Goal: Information Seeking & Learning: Learn about a topic

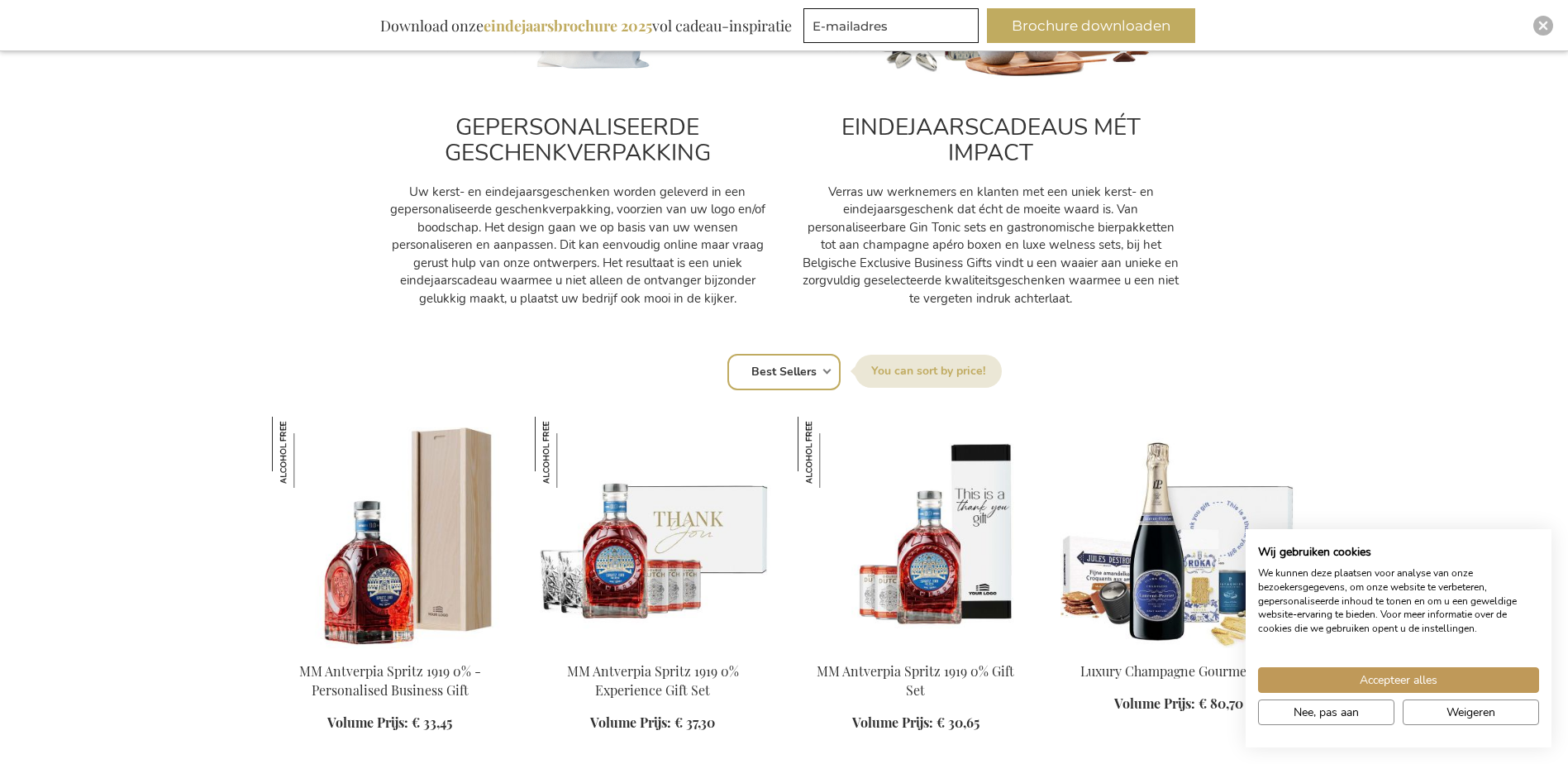
scroll to position [827, 0]
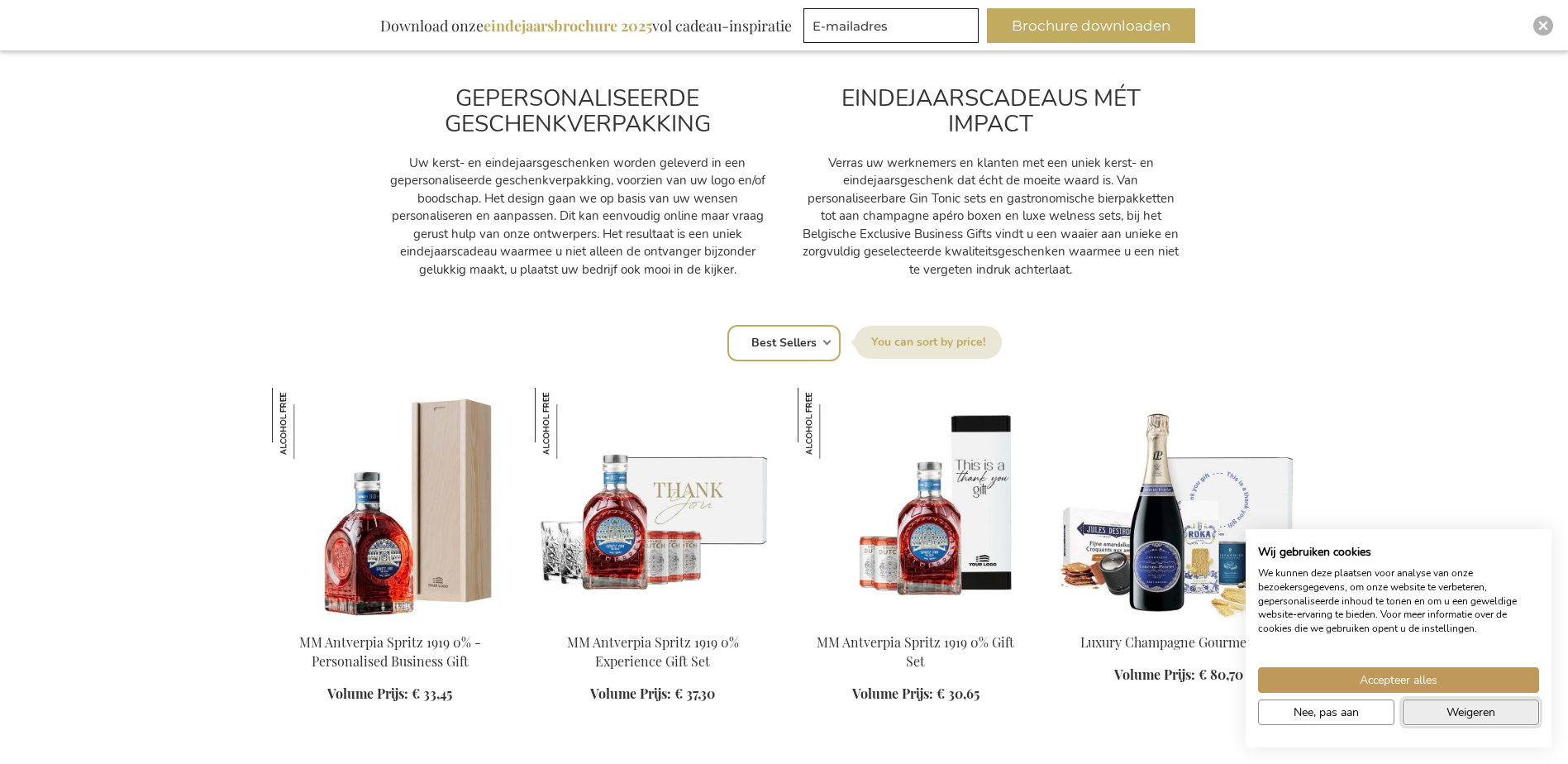
click at [1461, 706] on span "Weigeren" at bounding box center [1471, 712] width 49 height 17
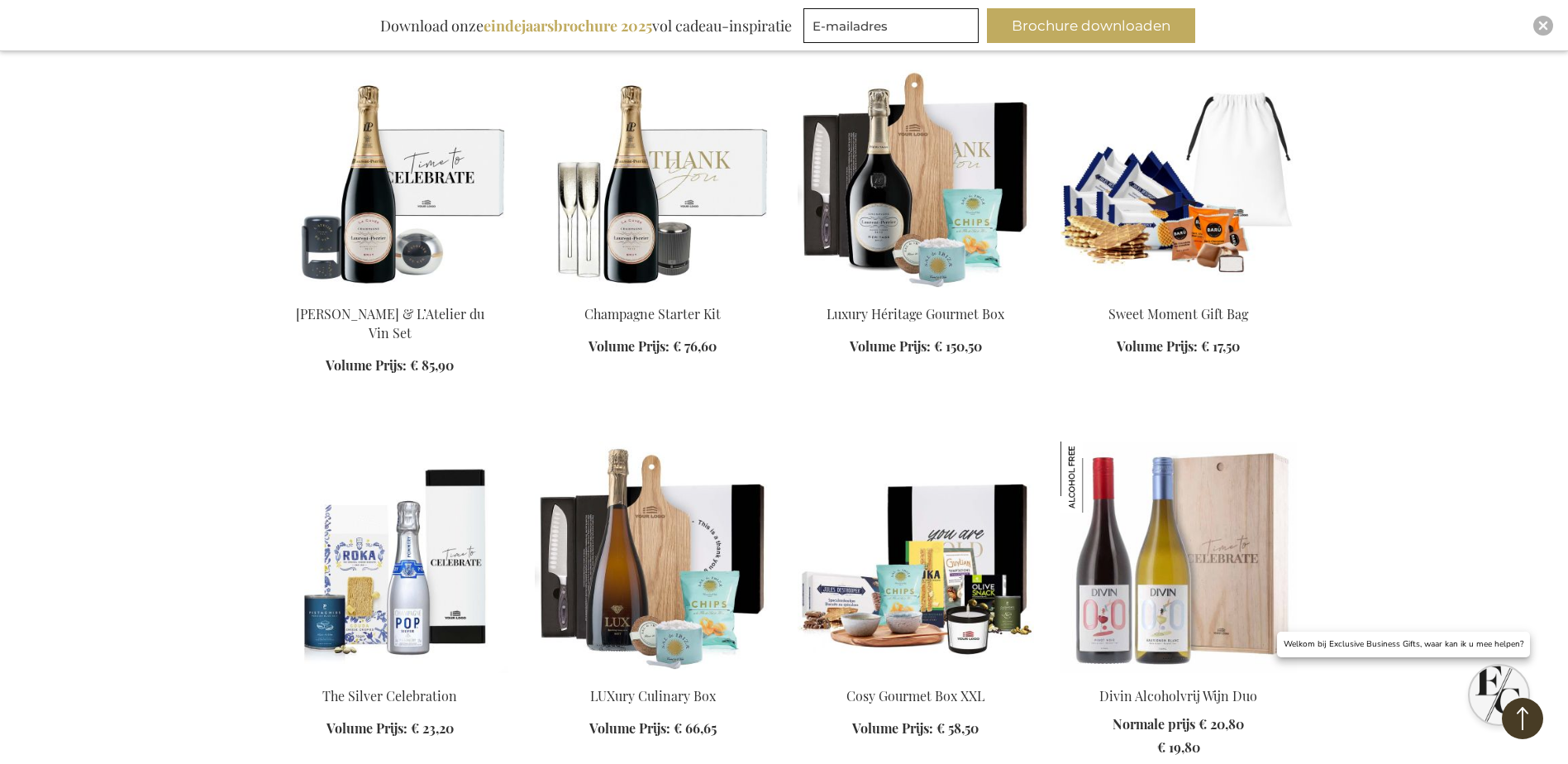
scroll to position [1653, 0]
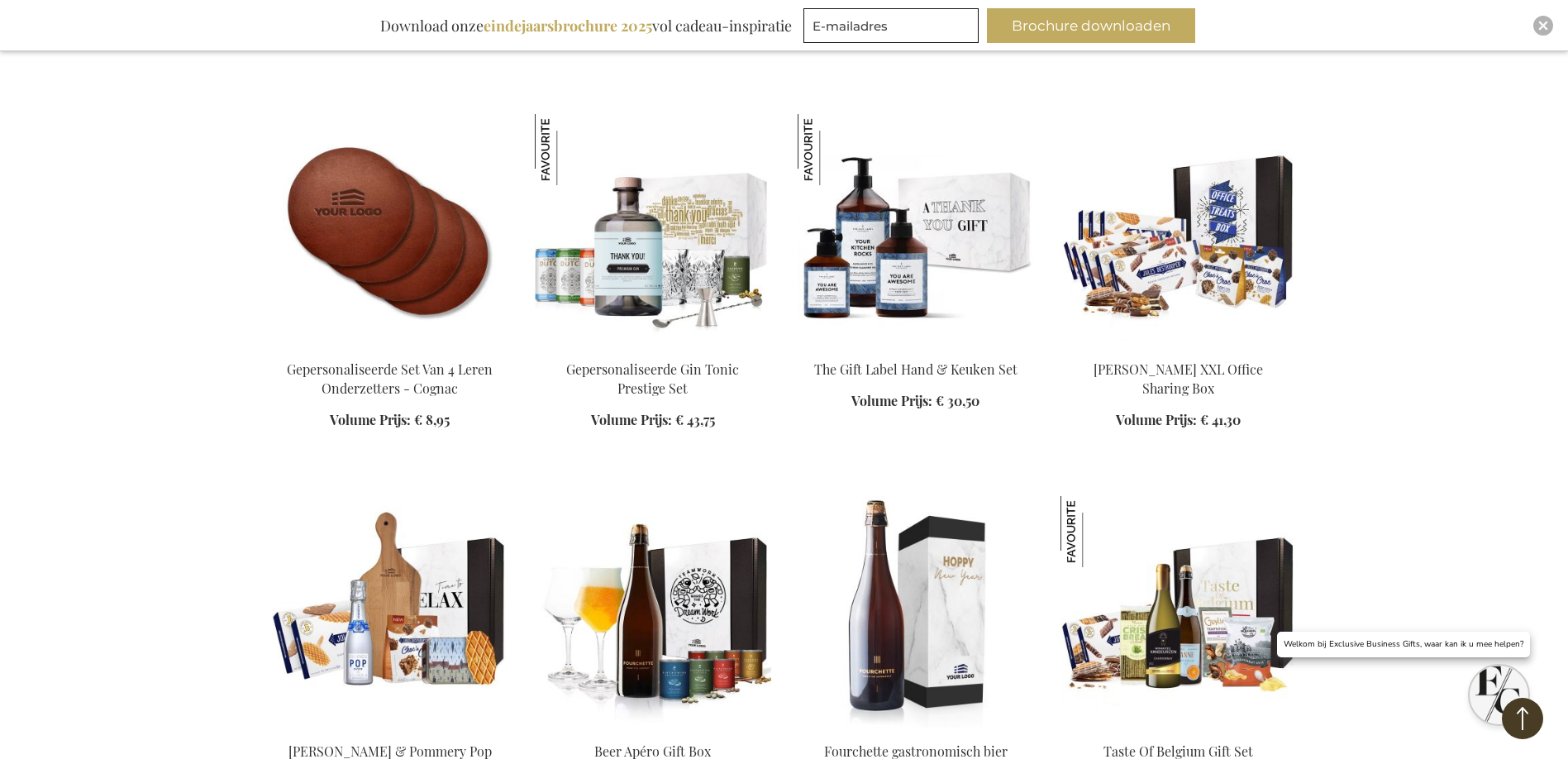
scroll to position [2811, 0]
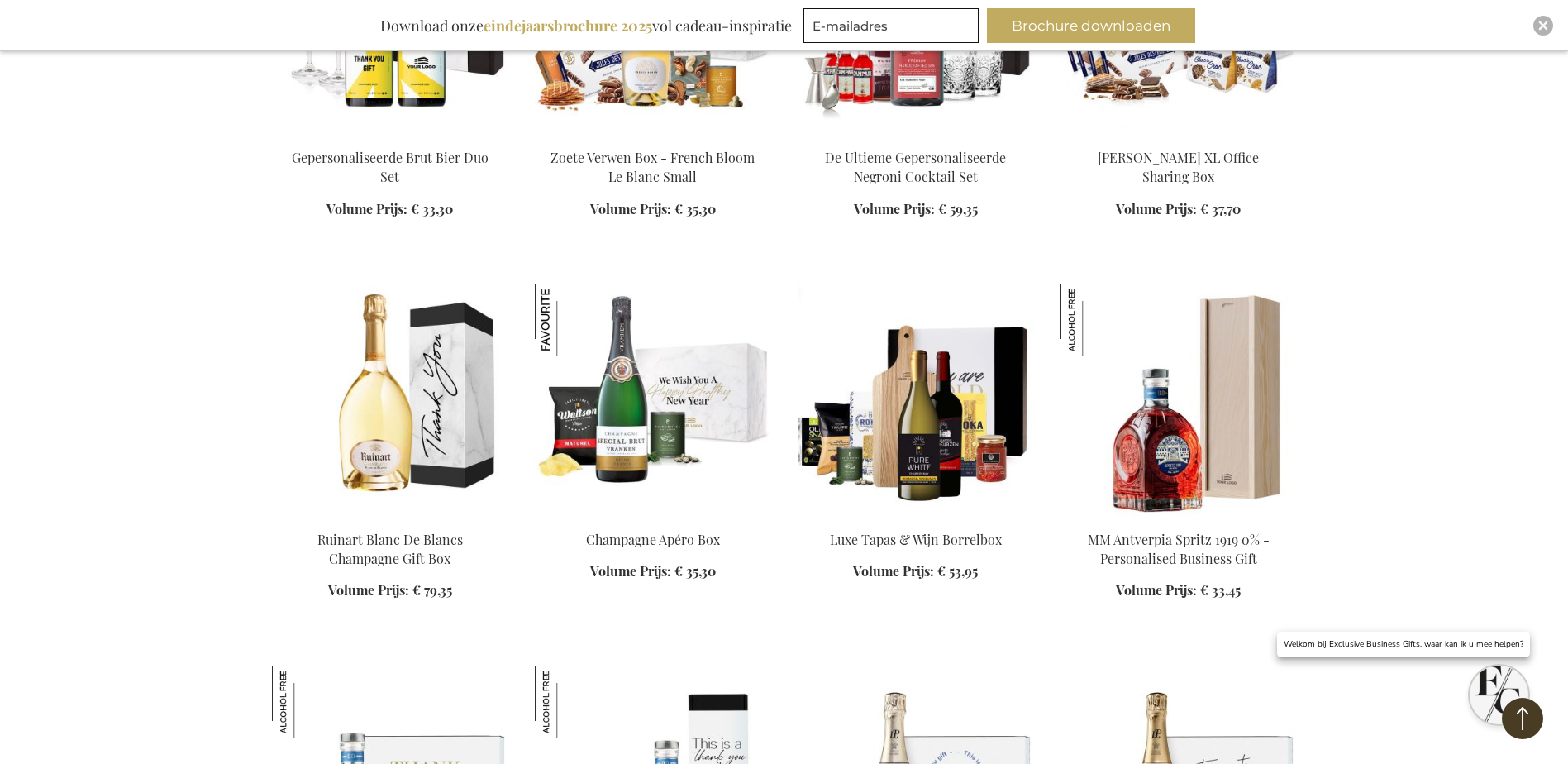
scroll to position [4382, 0]
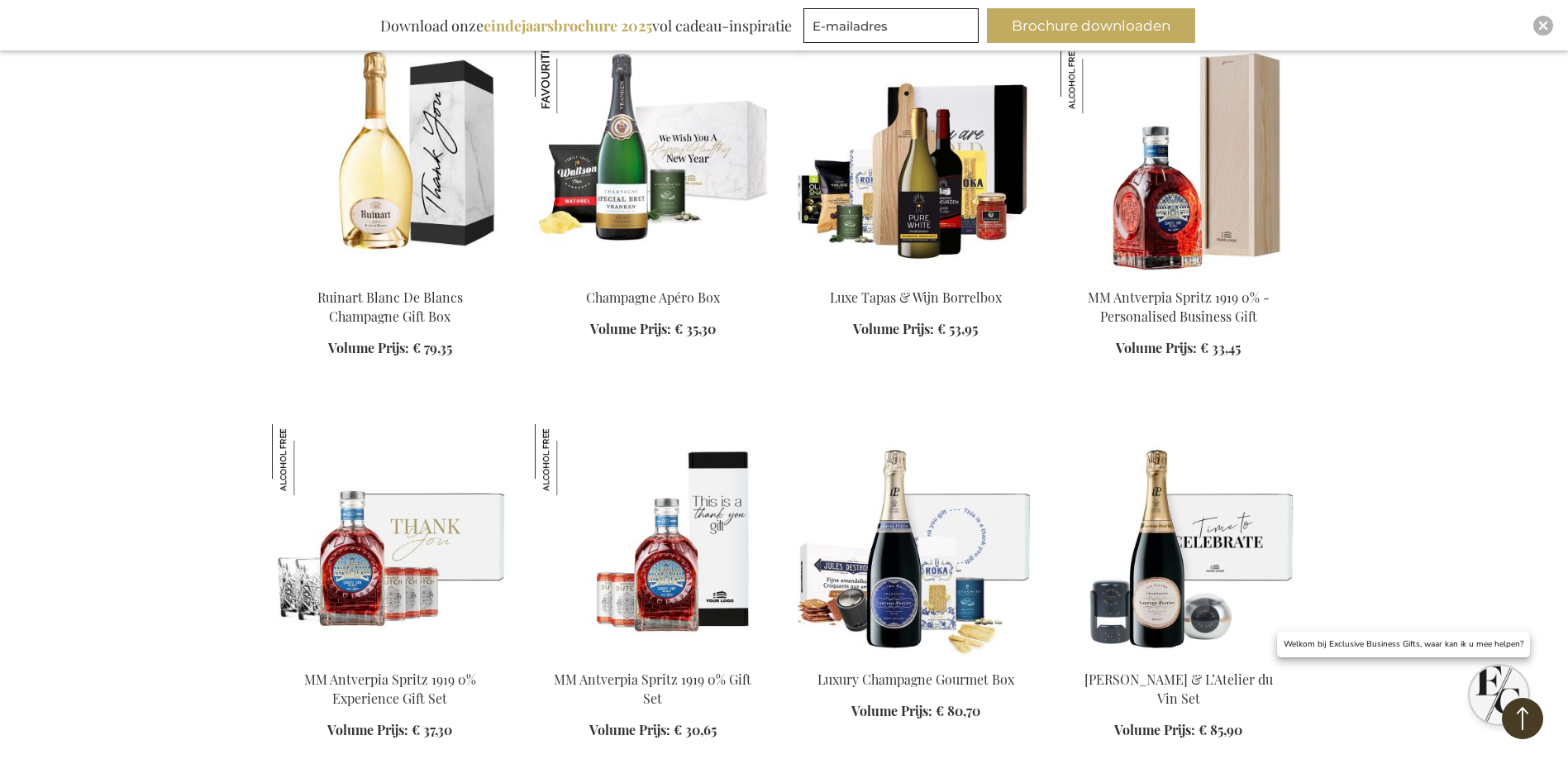
scroll to position [4547, 0]
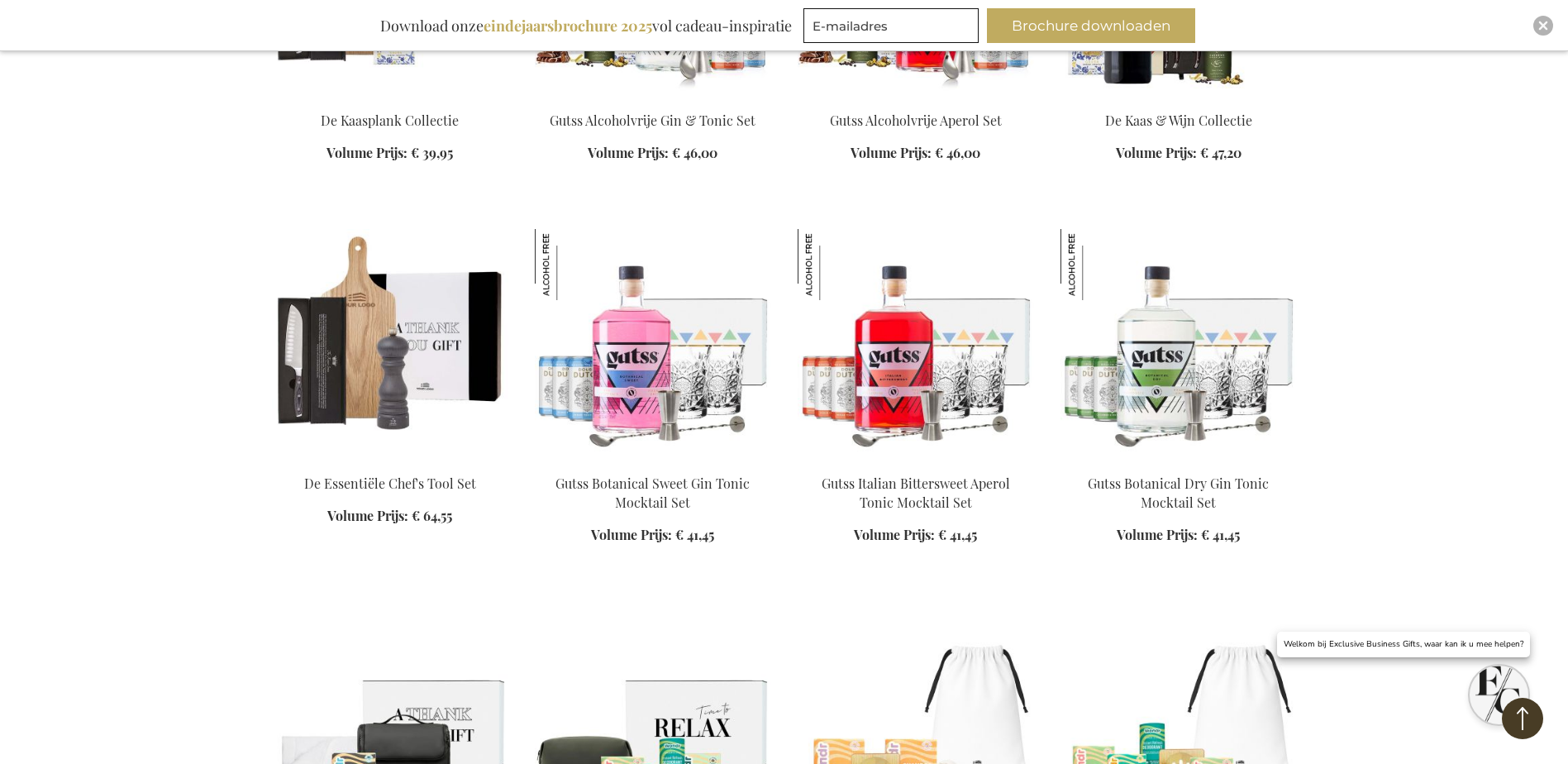
scroll to position [8514, 0]
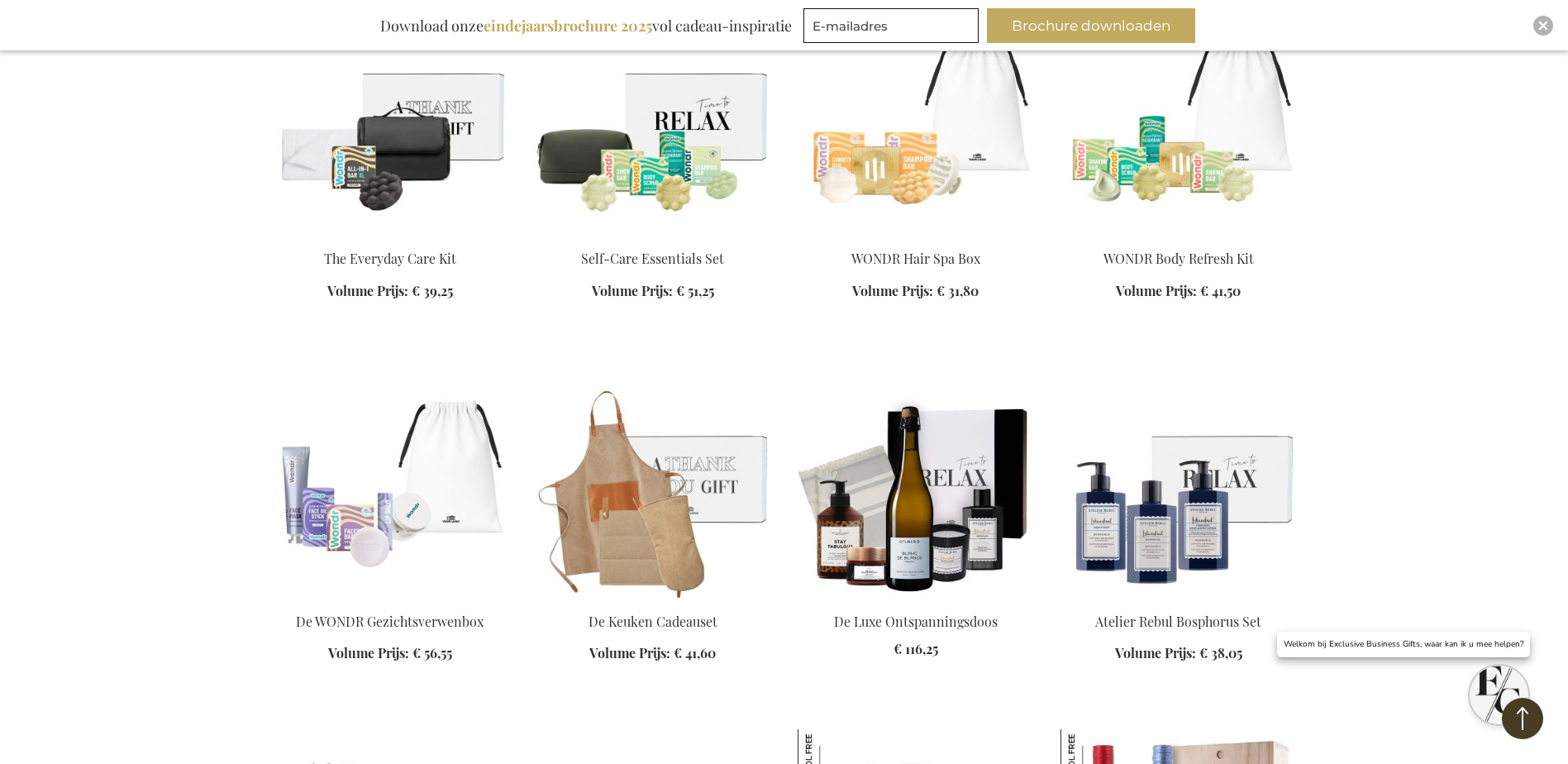
scroll to position [8927, 0]
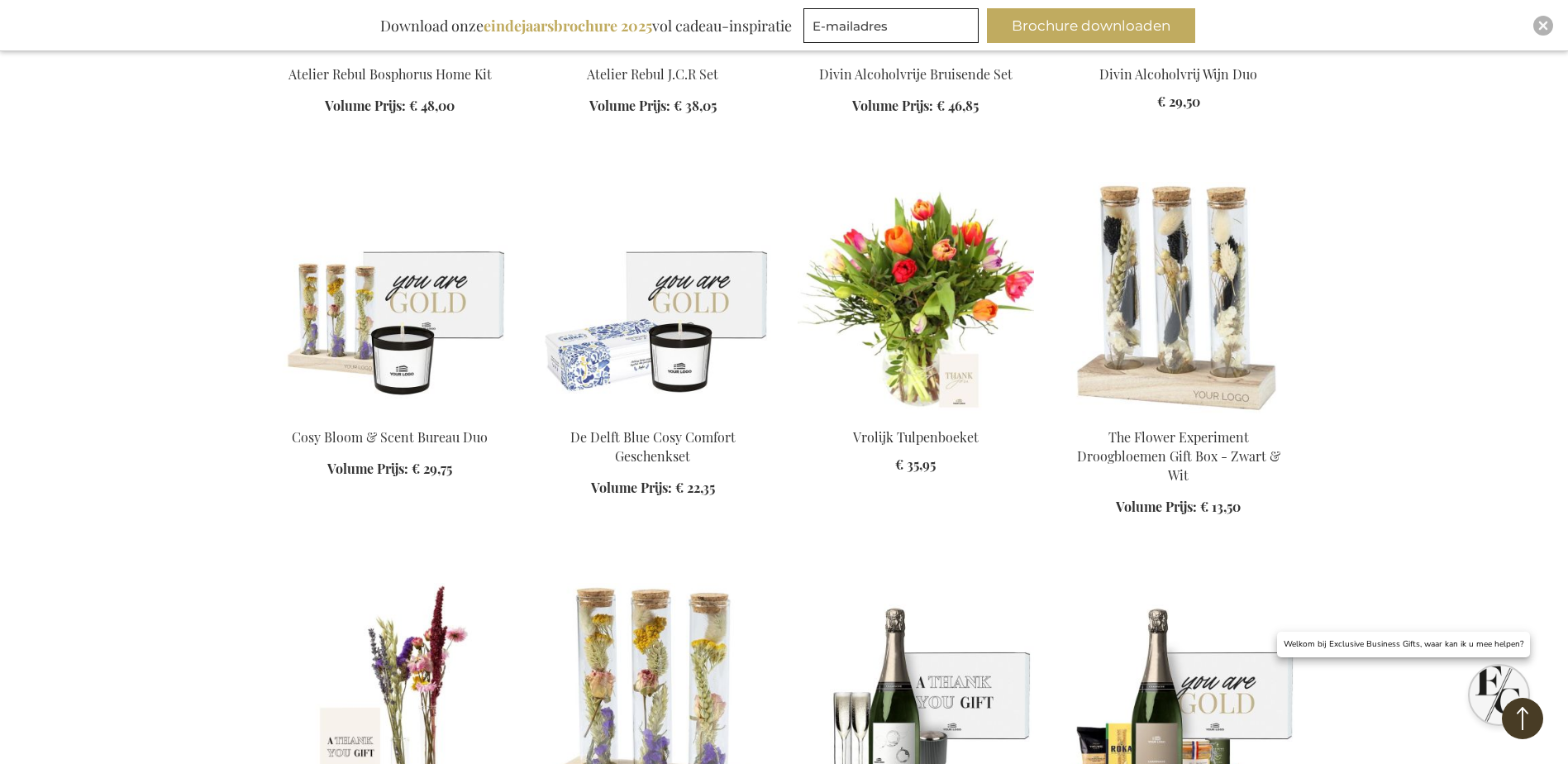
scroll to position [9836, 0]
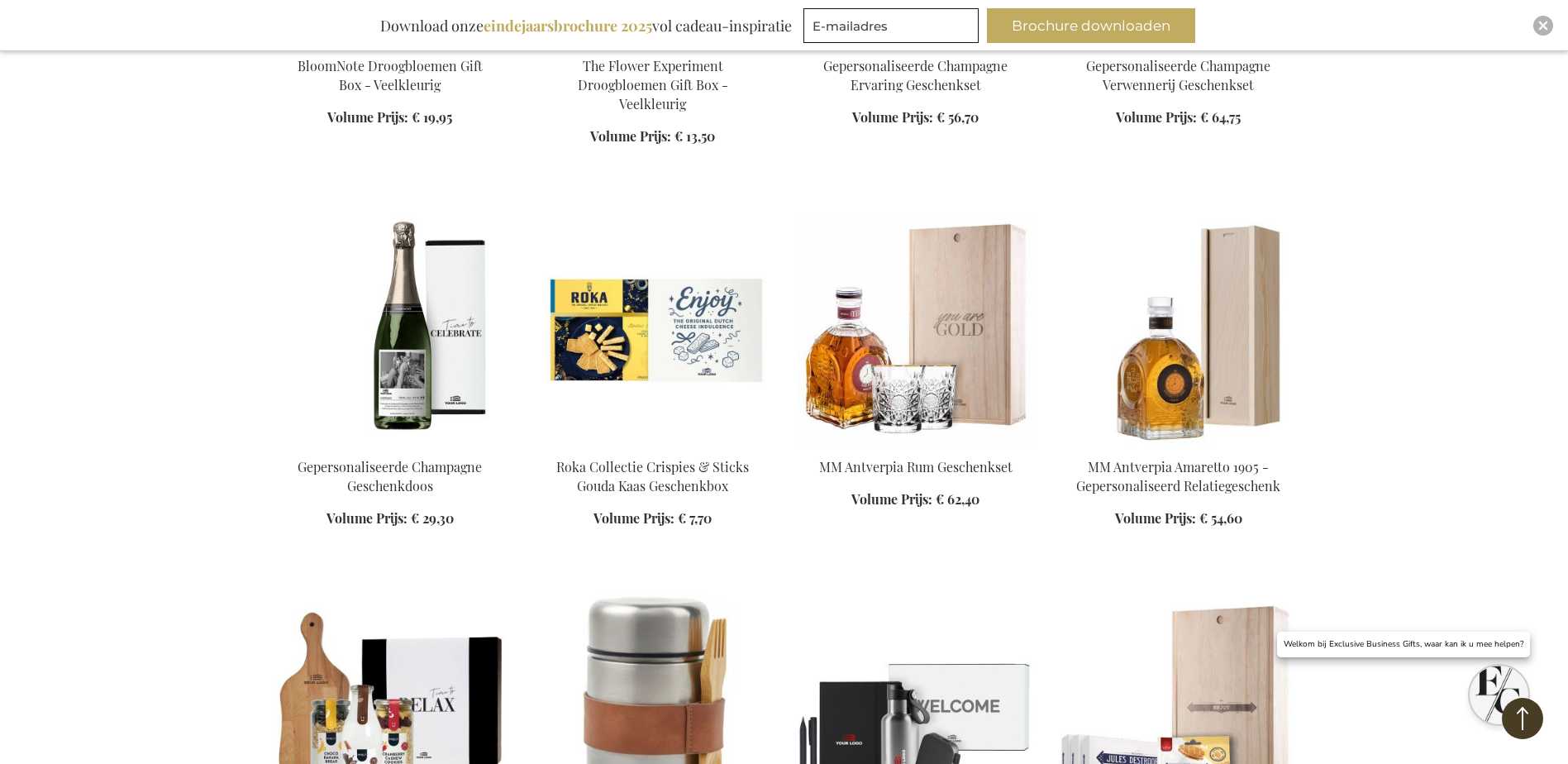
scroll to position [10580, 0]
